Goal: Navigation & Orientation: Find specific page/section

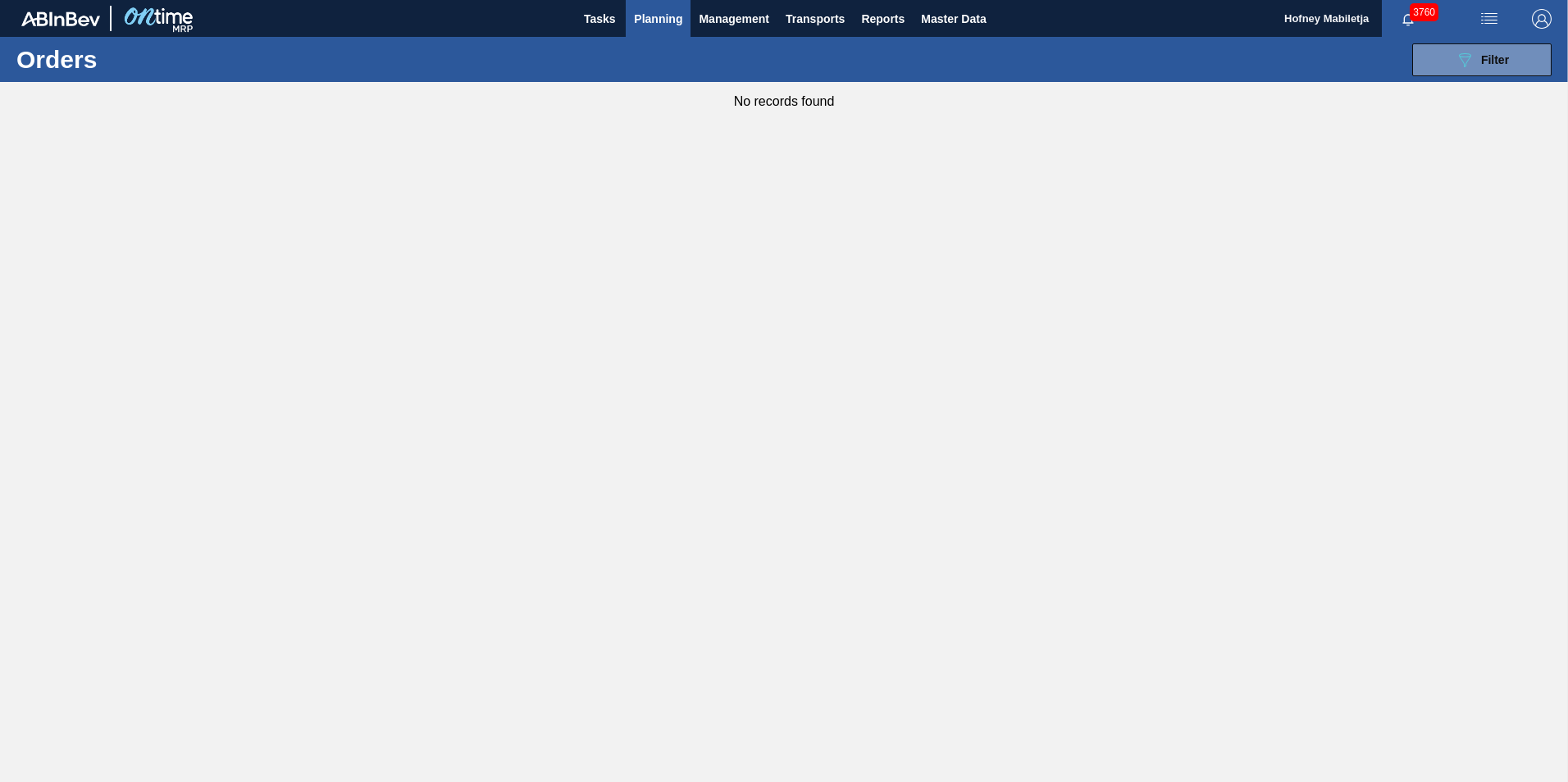
click at [646, 20] on span "Planning" at bounding box center [657, 19] width 48 height 20
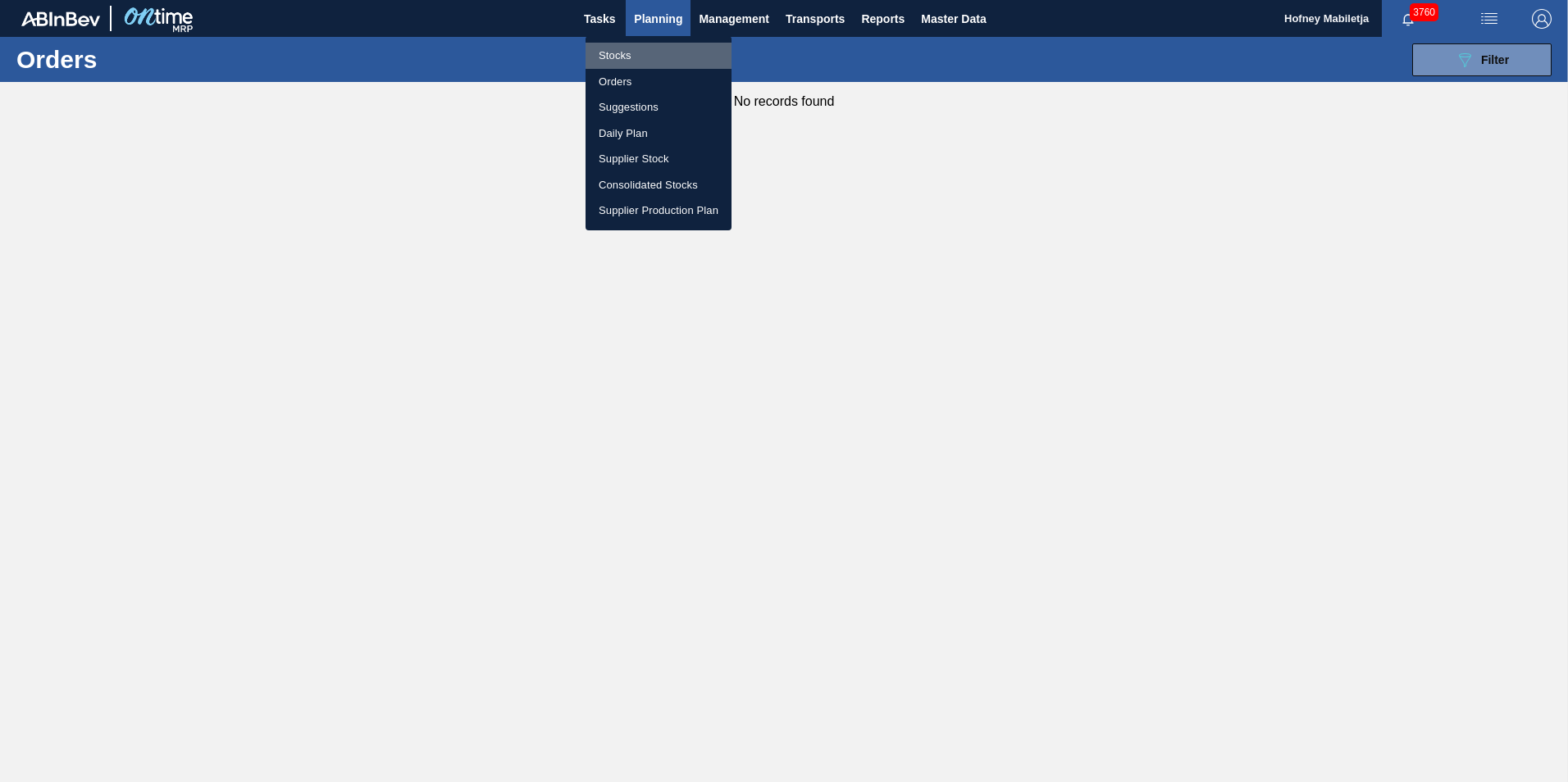
click at [619, 50] on li "Stocks" at bounding box center [658, 55] width 146 height 26
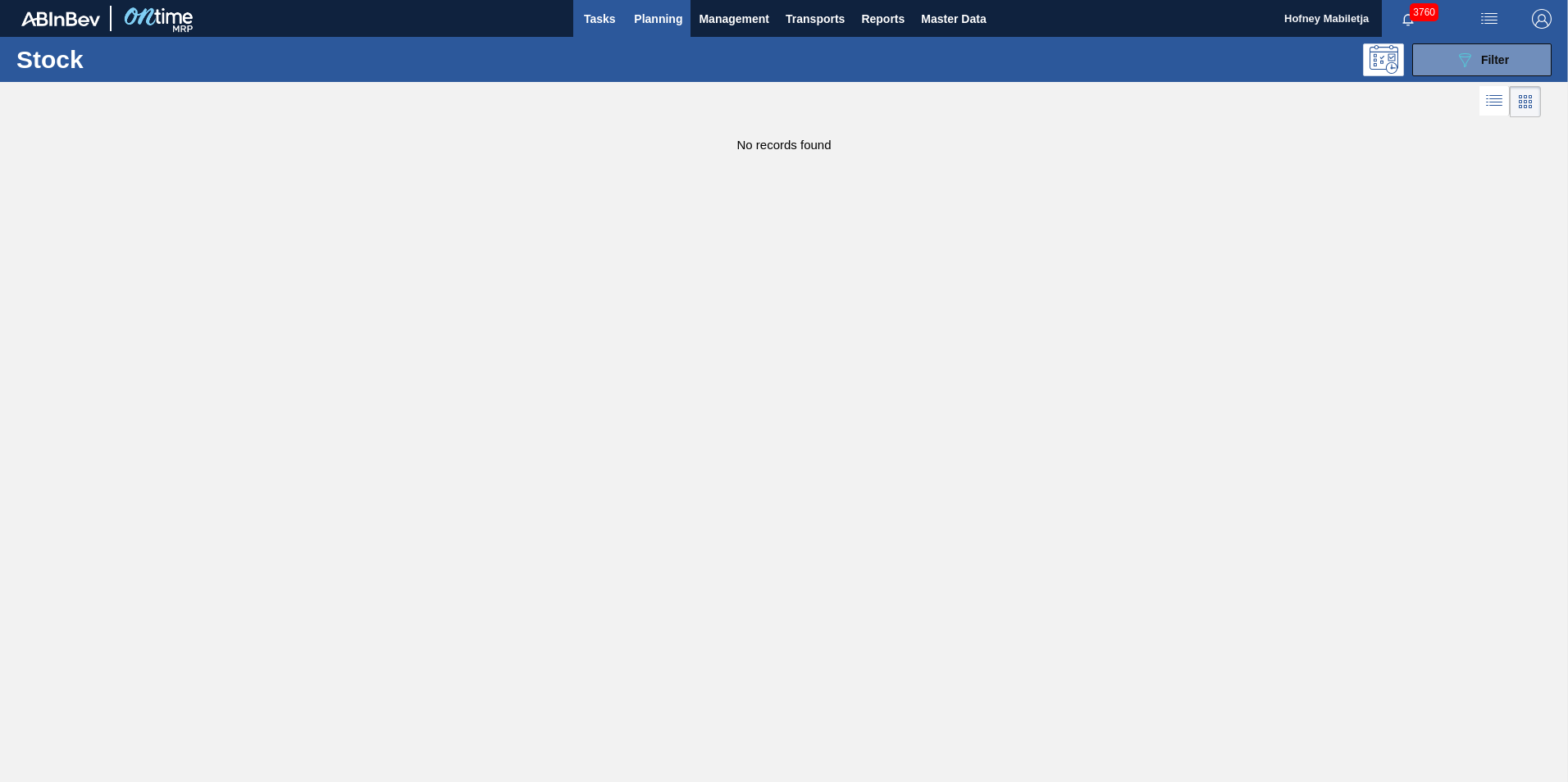
click at [603, 17] on span "Tasks" at bounding box center [600, 19] width 36 height 20
